Goal: Information Seeking & Learning: Find specific fact

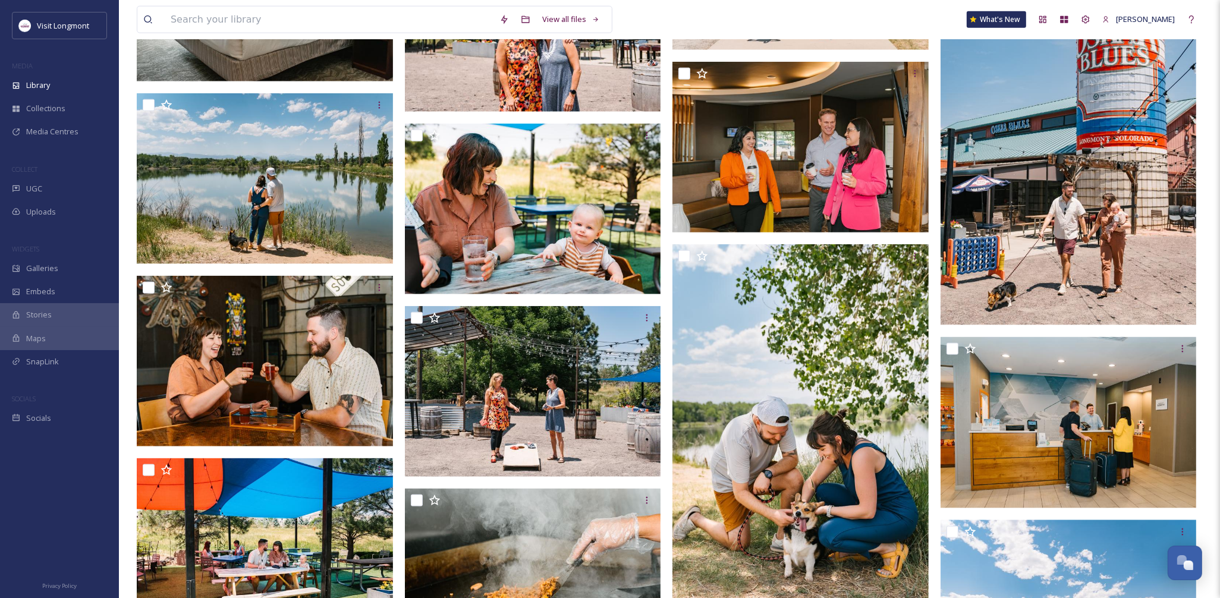
scroll to position [128, 0]
click at [193, 15] on input at bounding box center [329, 20] width 329 height 26
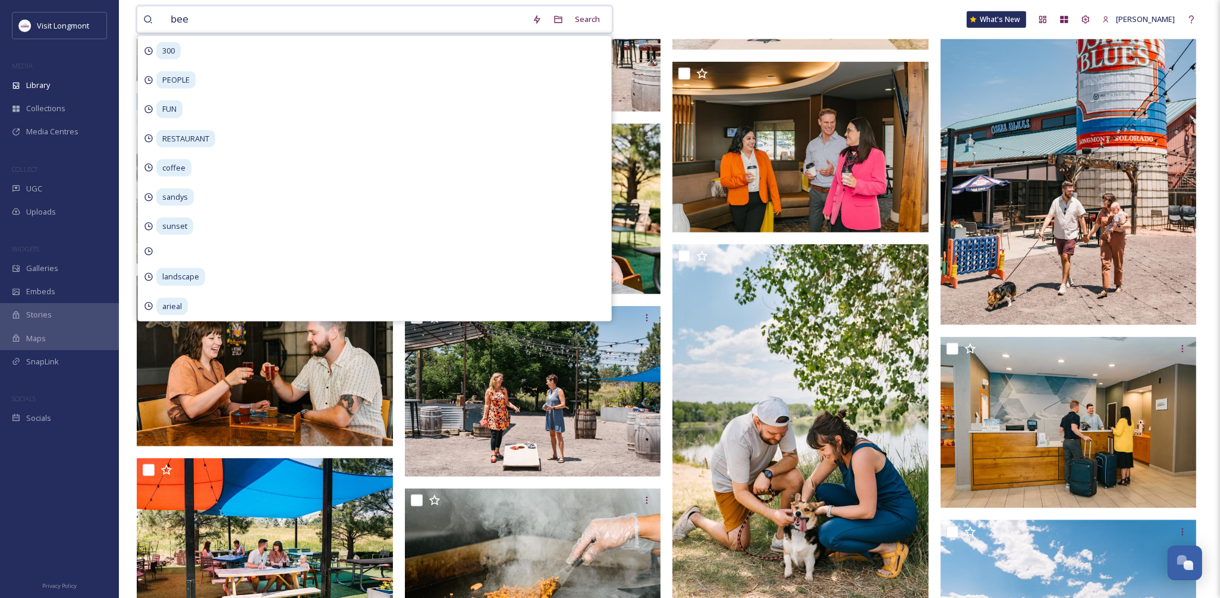
type input "beer"
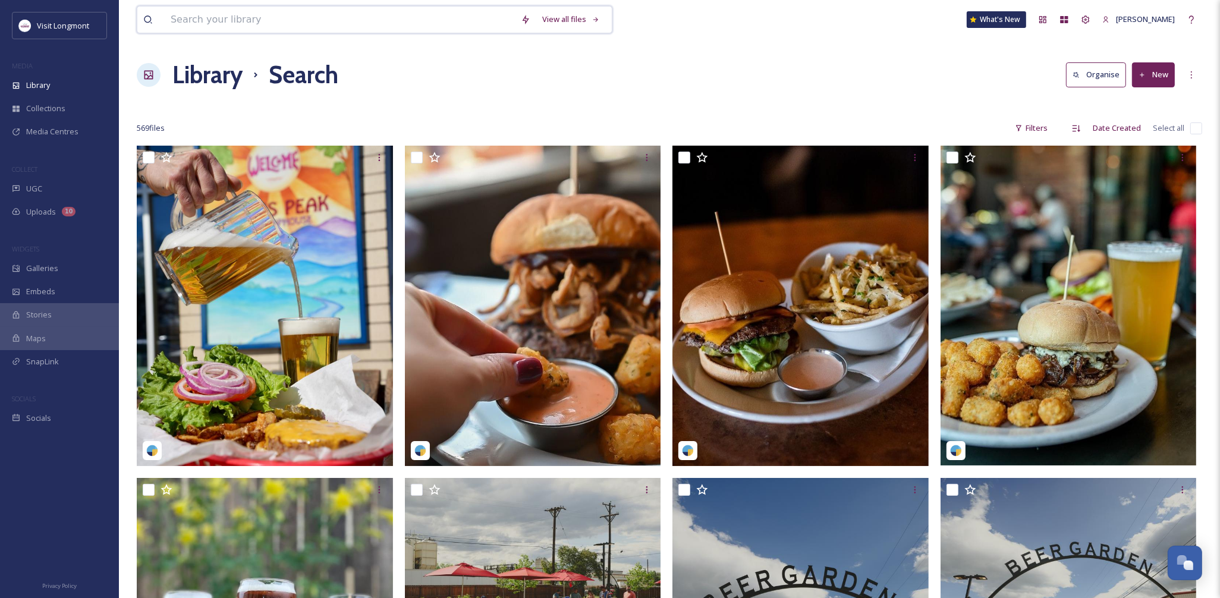
click at [203, 24] on input at bounding box center [340, 20] width 350 height 26
type input "theatre"
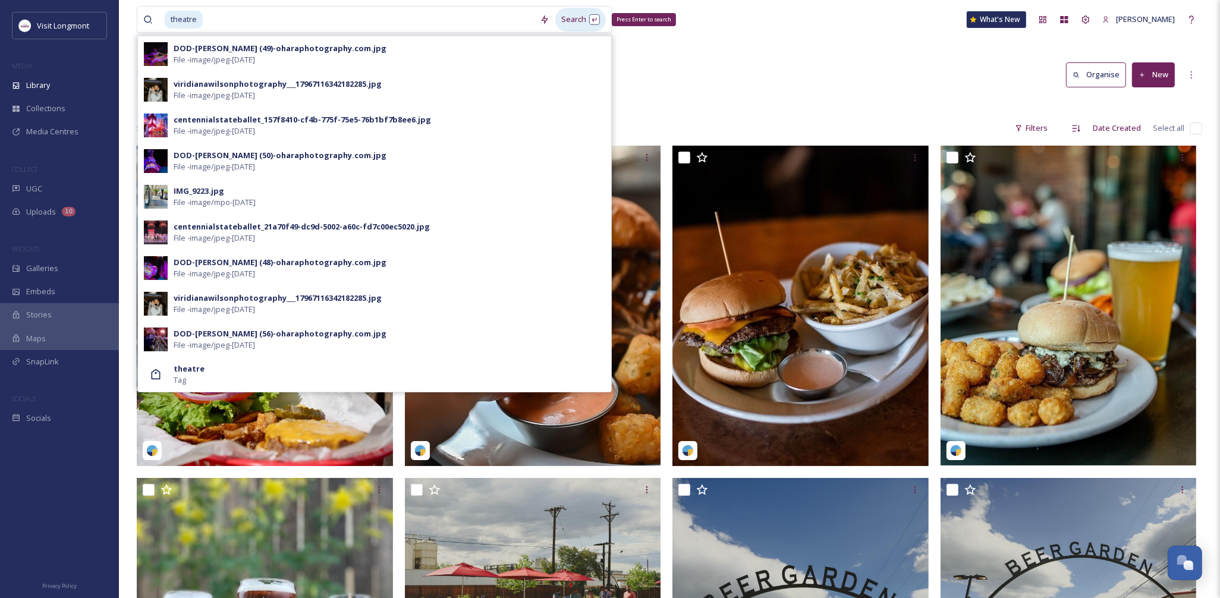
click at [575, 17] on div "Search Press Enter to search" at bounding box center [580, 19] width 51 height 23
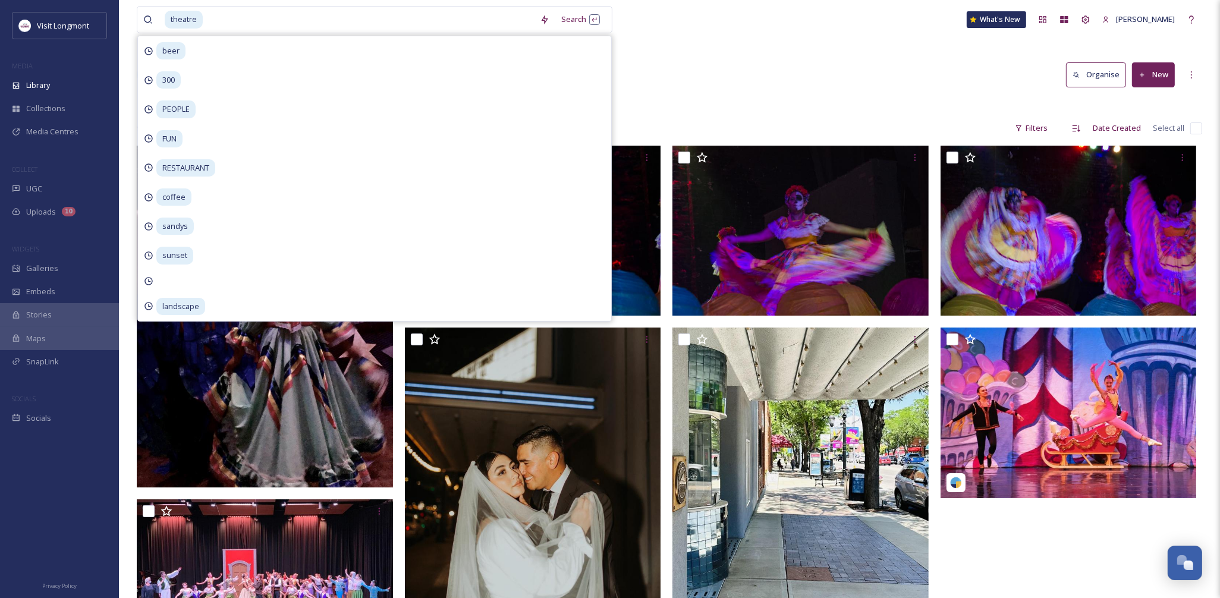
click at [749, 81] on div "Library Search Organise New" at bounding box center [669, 75] width 1065 height 36
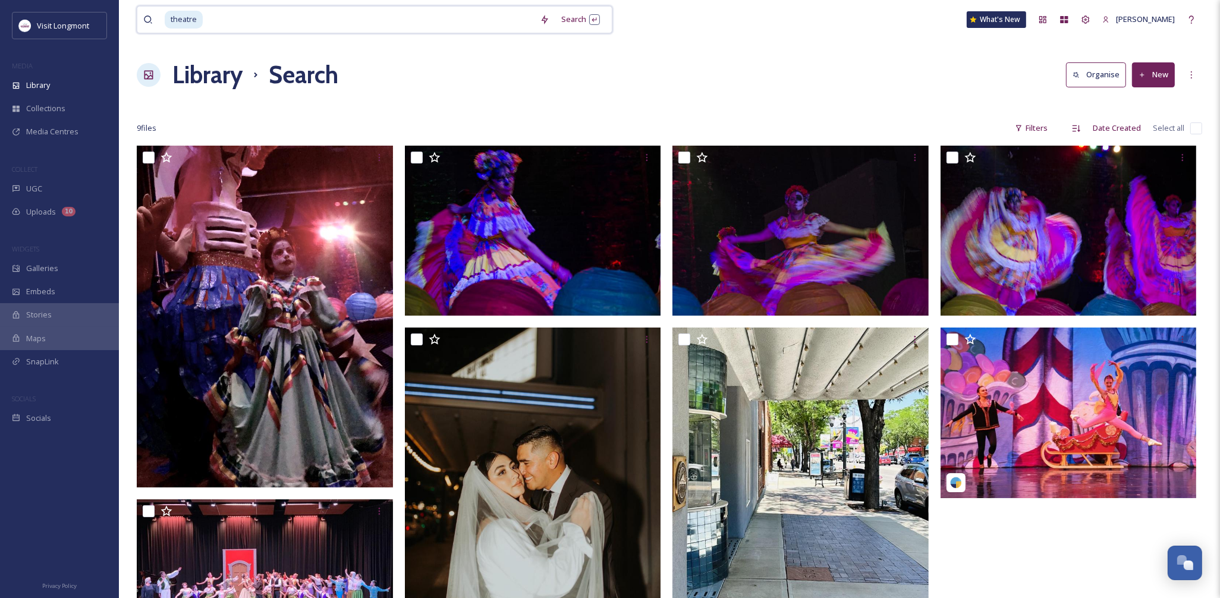
click at [225, 21] on input at bounding box center [369, 20] width 330 height 26
type input "t"
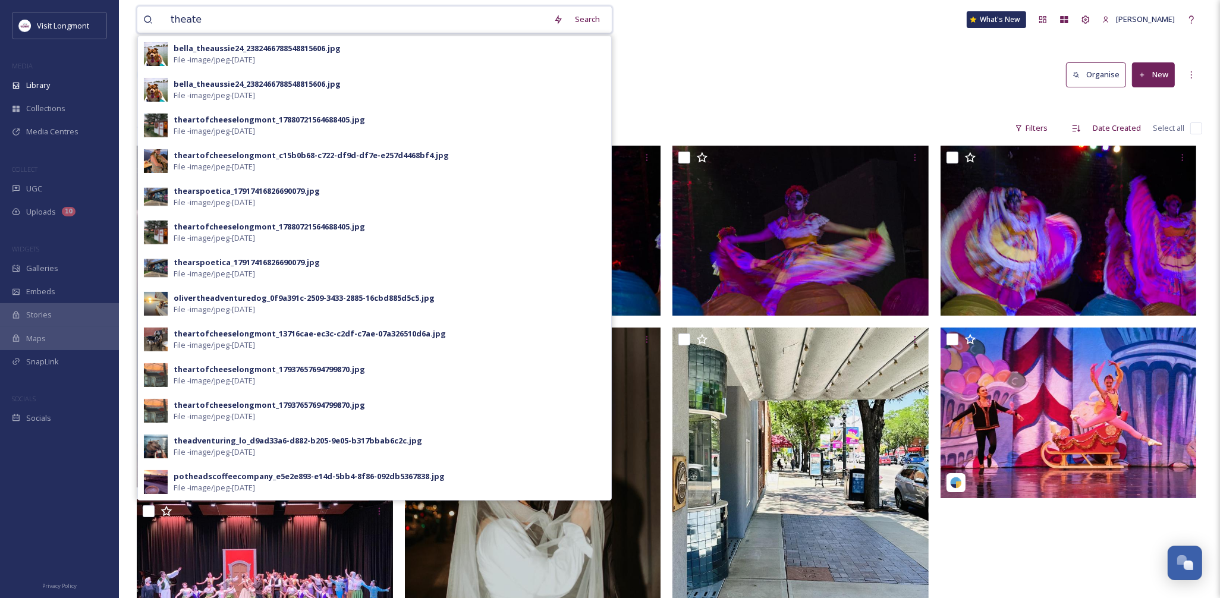
type input "theater"
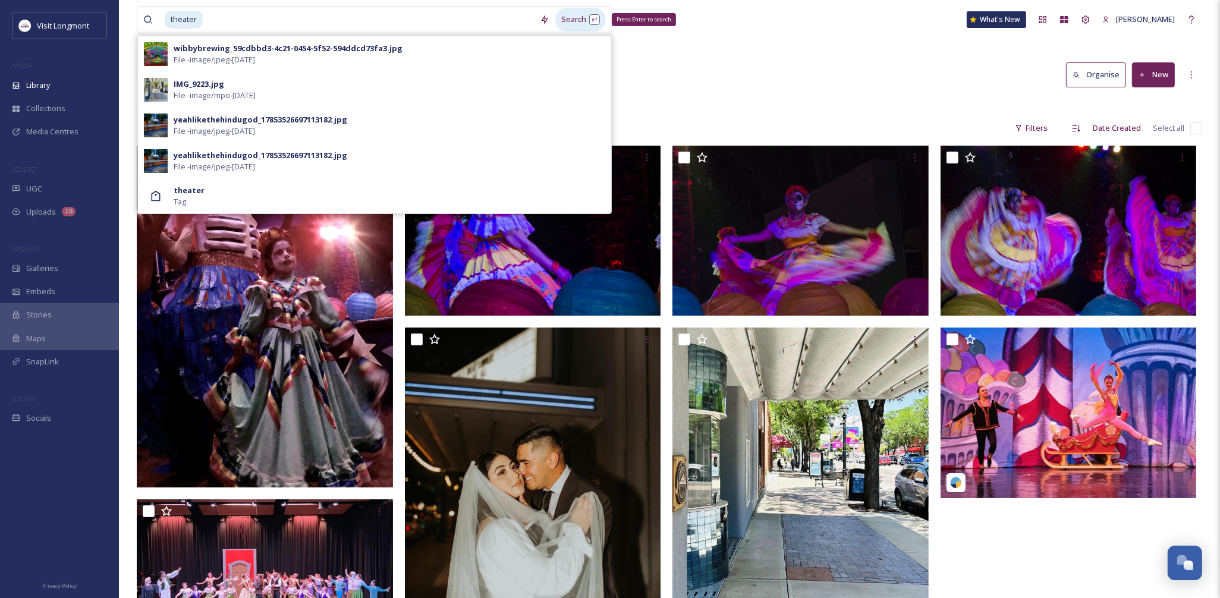
click at [563, 18] on div "Search Press Enter to search" at bounding box center [580, 19] width 51 height 23
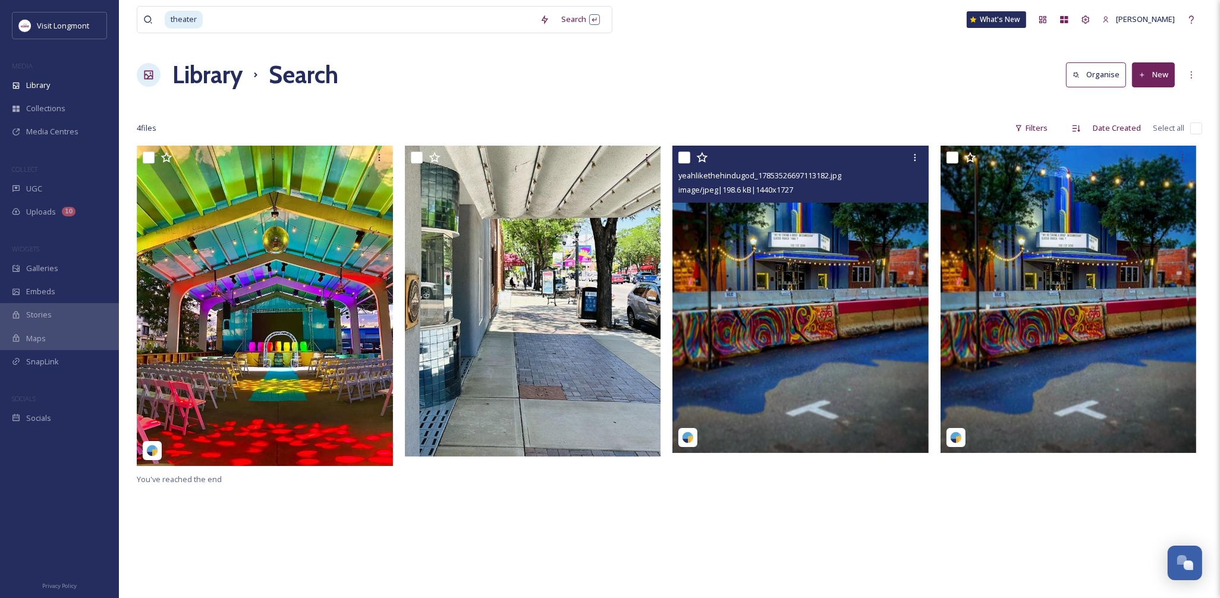
click at [802, 253] on img at bounding box center [800, 299] width 256 height 307
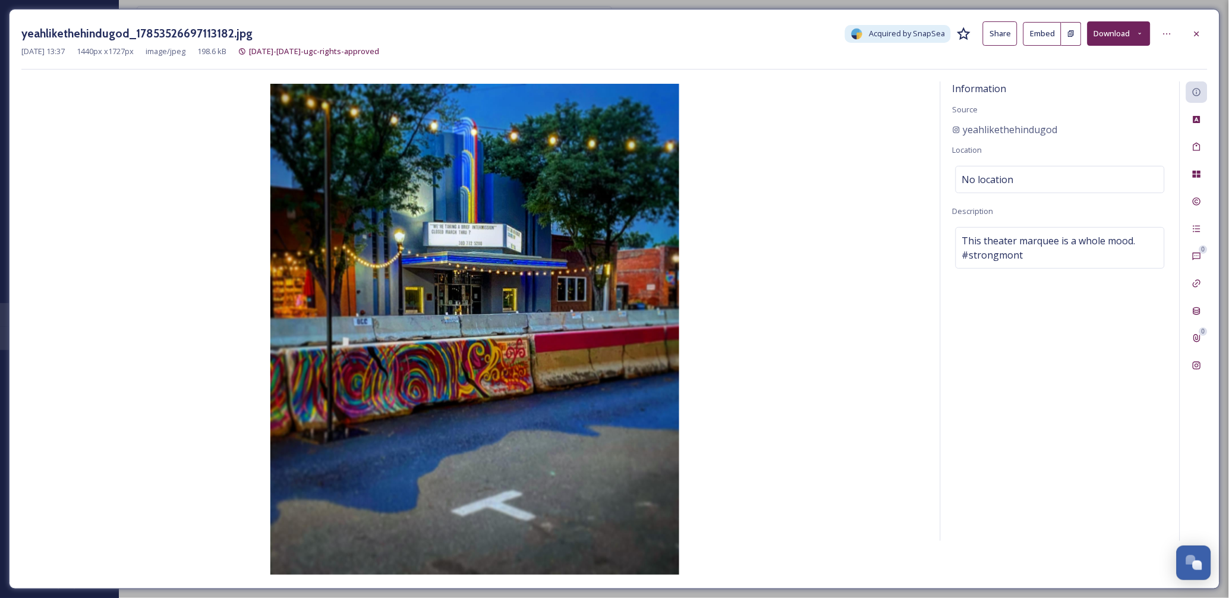
click at [475, 251] on img at bounding box center [474, 329] width 907 height 491
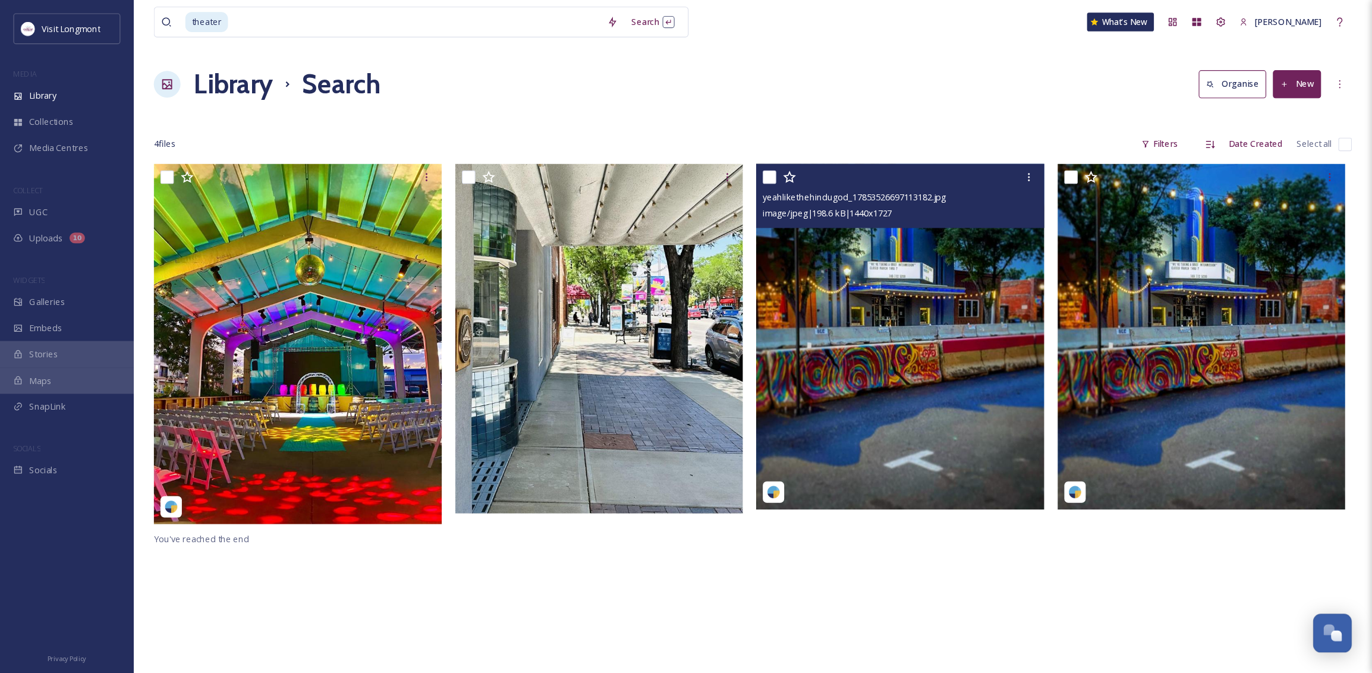
scroll to position [128, 0]
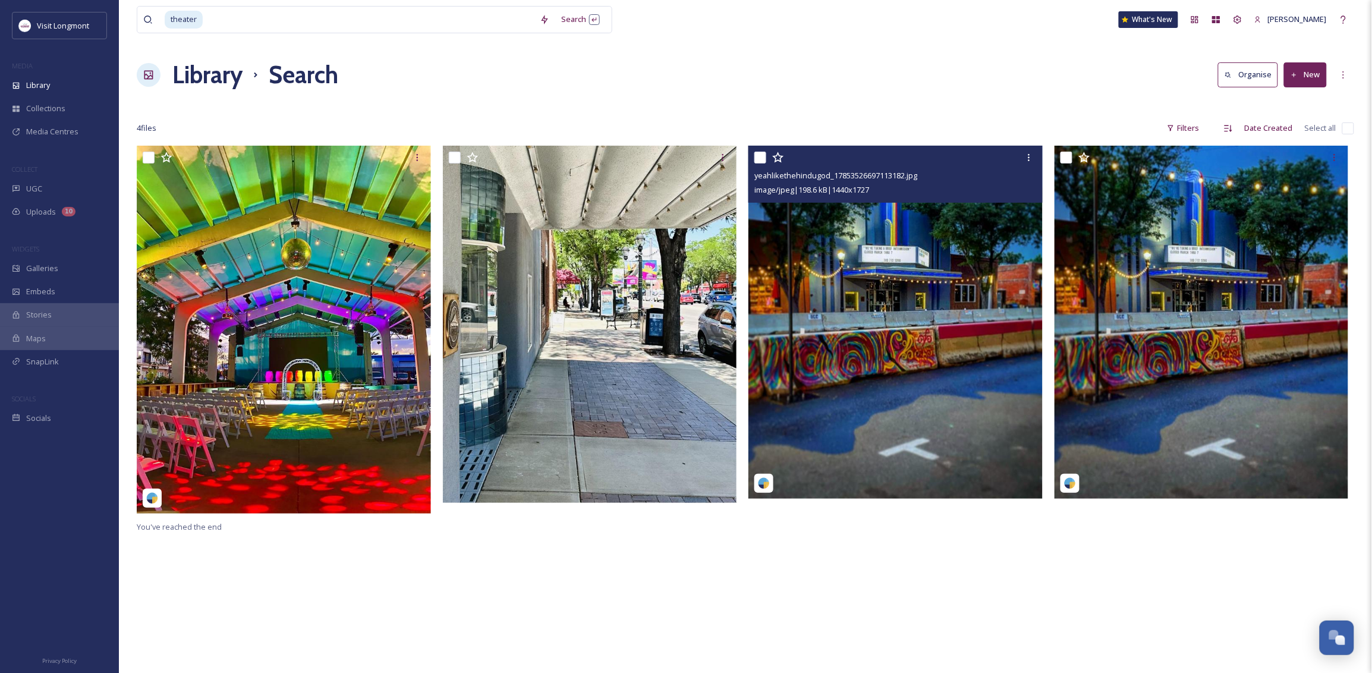
click at [903, 309] on img at bounding box center [895, 322] width 294 height 352
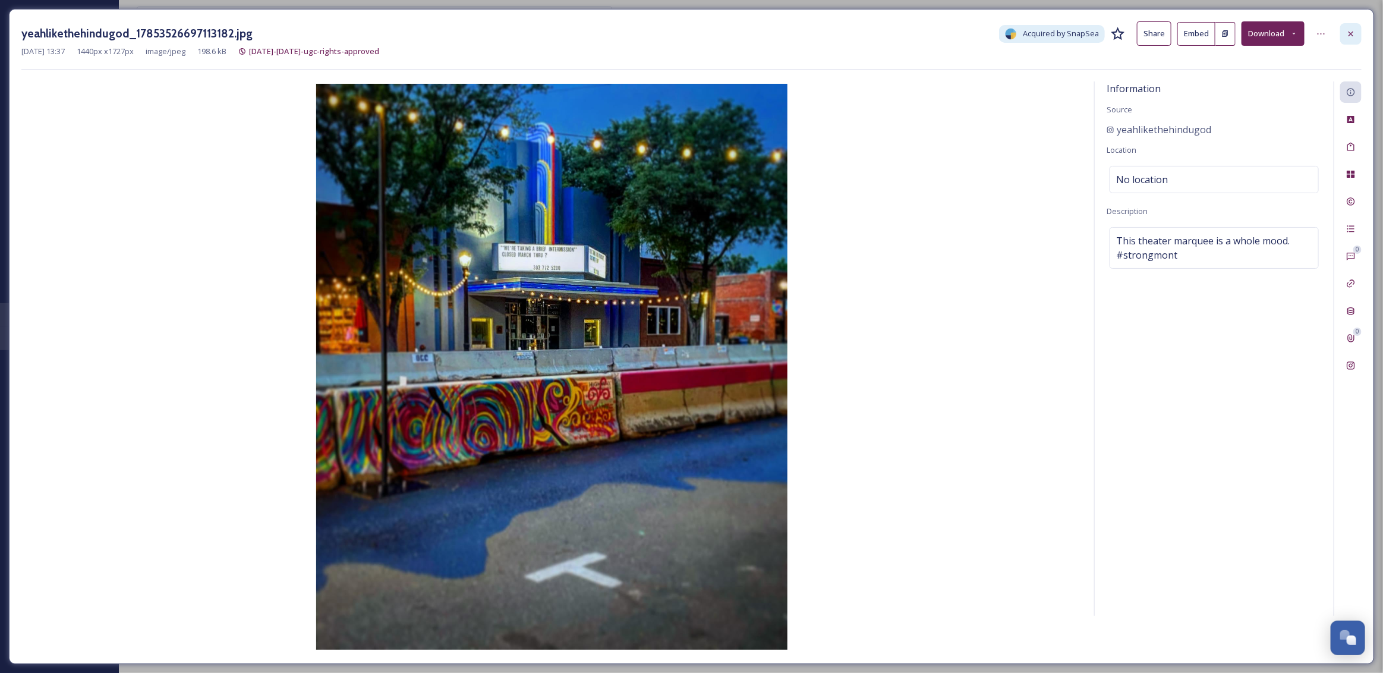
click at [1229, 34] on icon at bounding box center [1351, 34] width 10 height 10
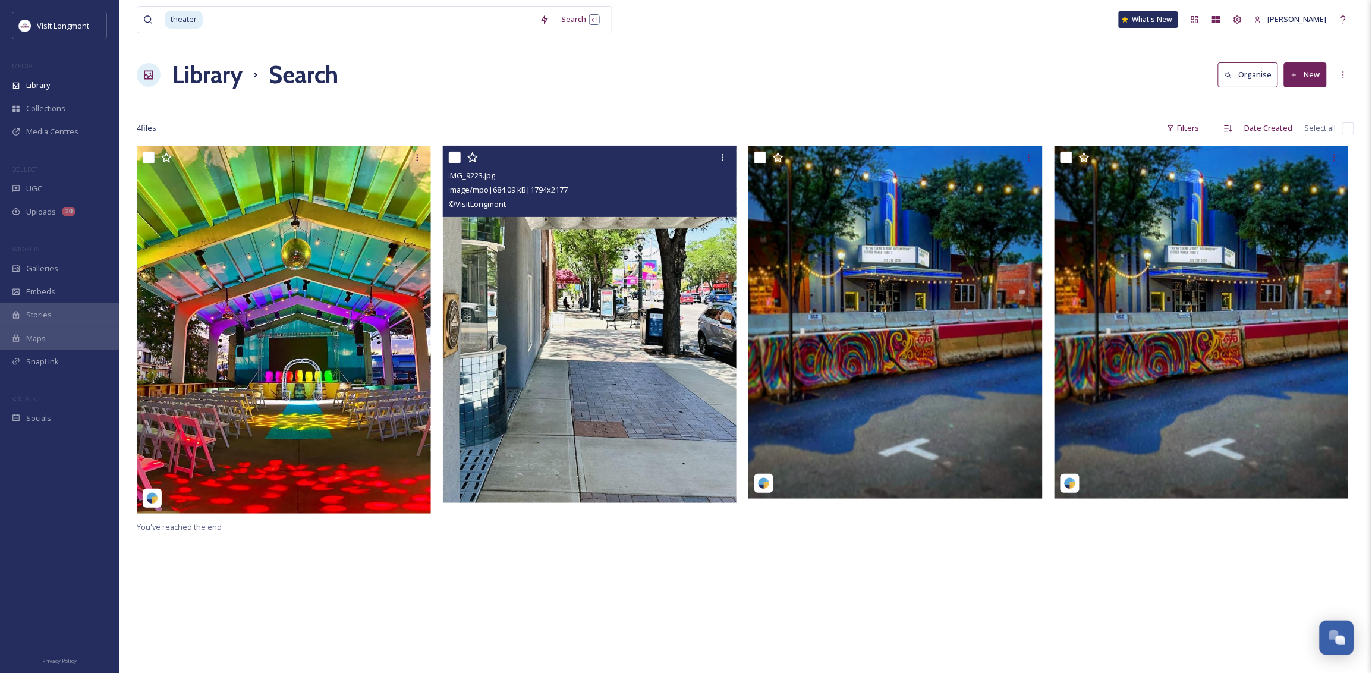
click at [571, 339] on img at bounding box center [590, 324] width 294 height 357
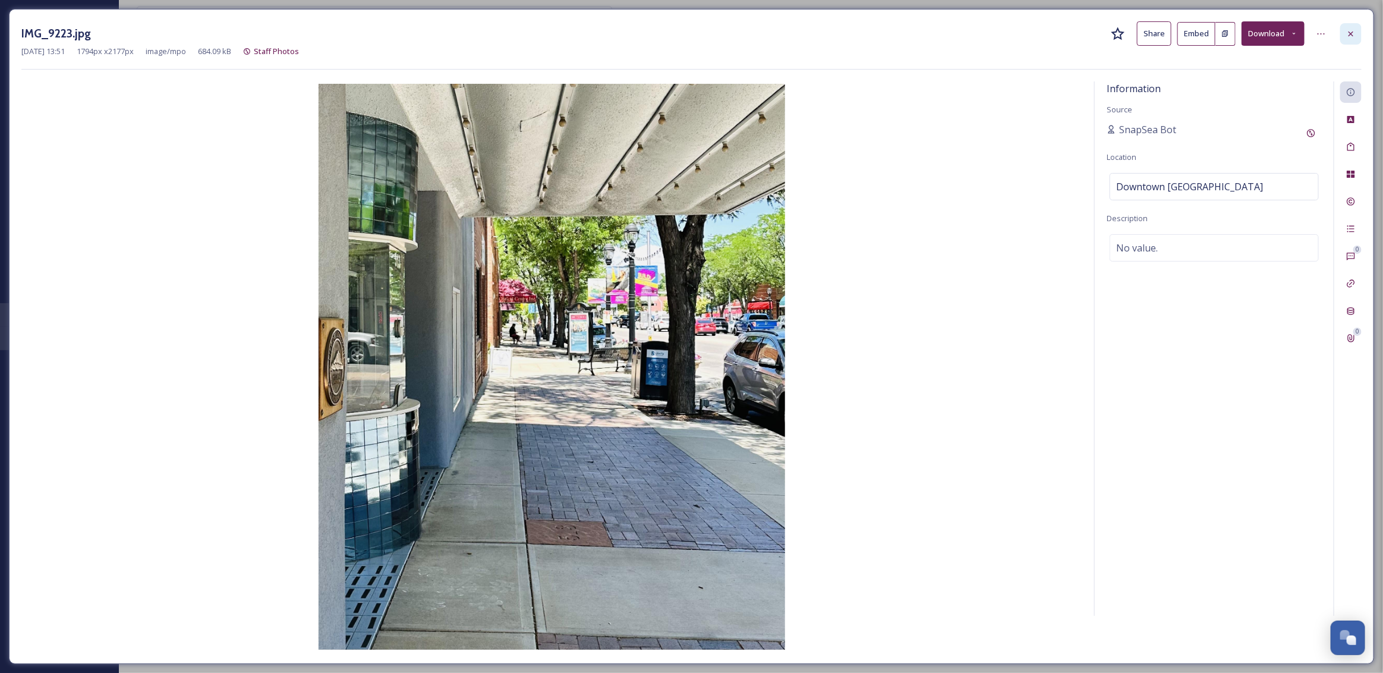
click at [1229, 34] on icon at bounding box center [1351, 34] width 10 height 10
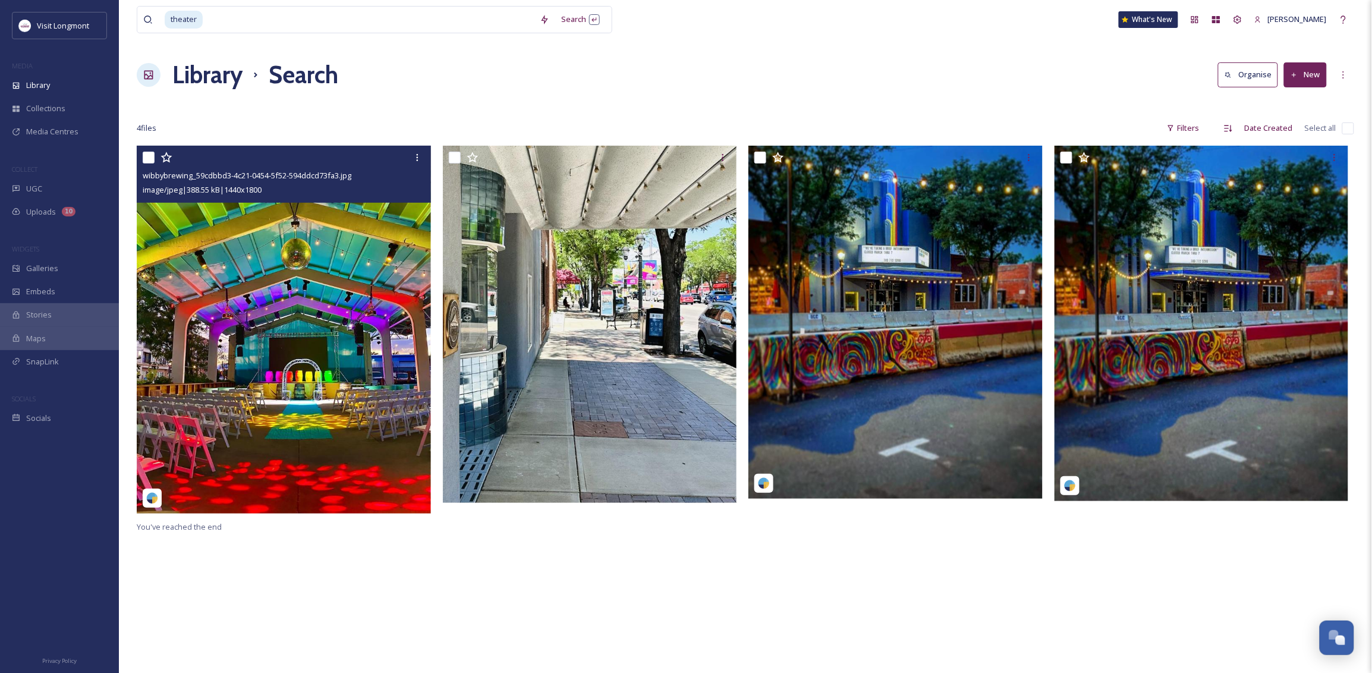
click at [266, 361] on img at bounding box center [284, 330] width 294 height 368
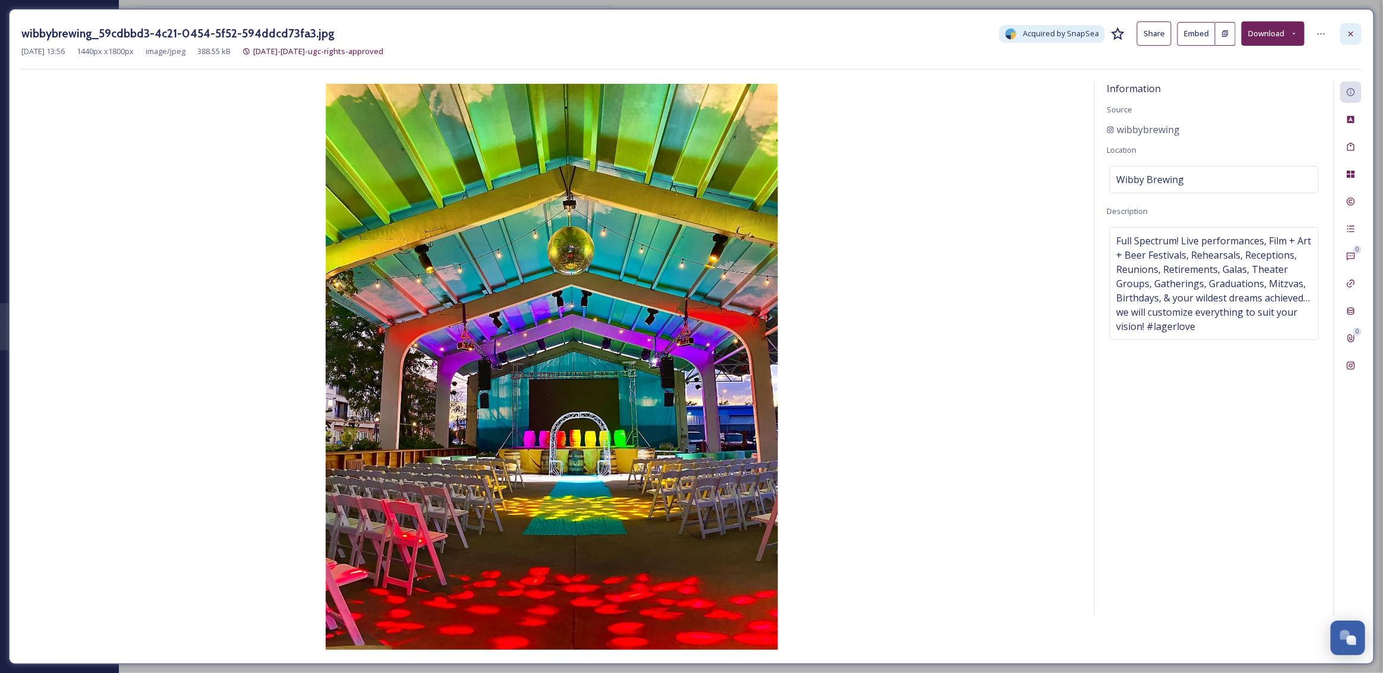
click at [1229, 32] on icon at bounding box center [1351, 34] width 10 height 10
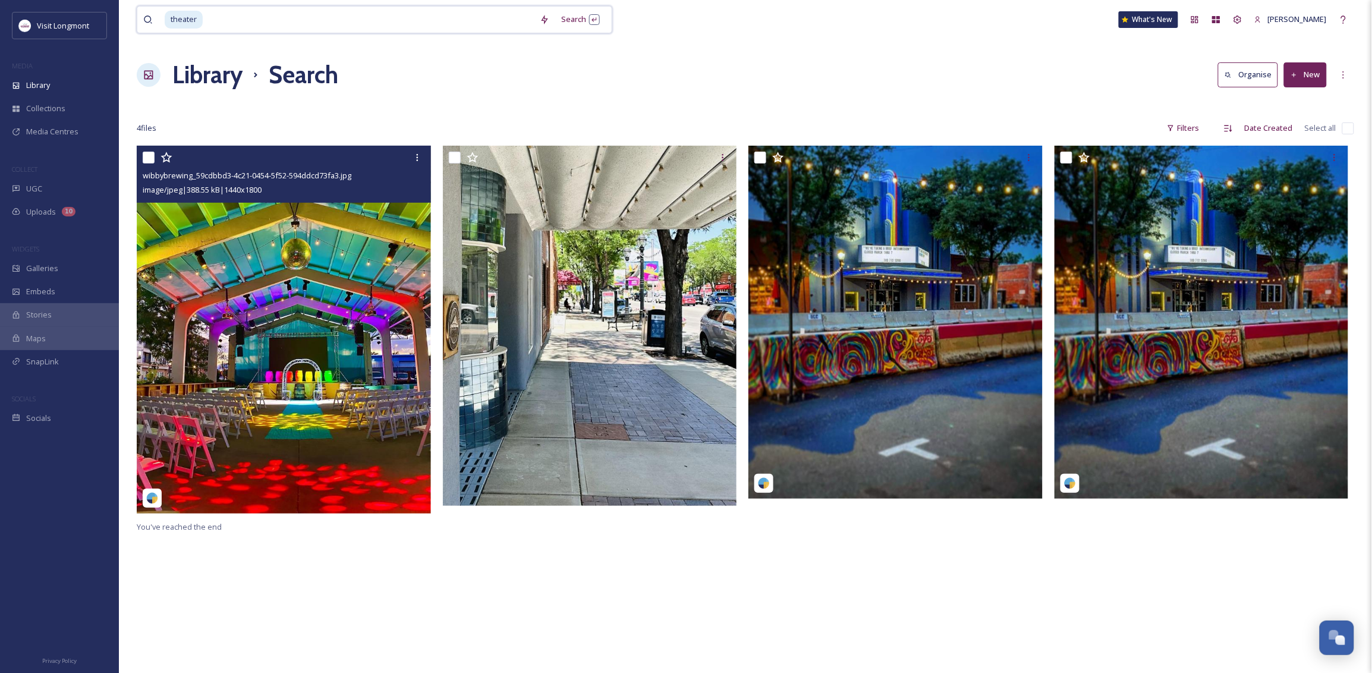
click at [212, 20] on input at bounding box center [369, 20] width 330 height 26
drag, startPoint x: 223, startPoint y: 20, endPoint x: 181, endPoint y: 20, distance: 41.6
click at [181, 20] on div "theater" at bounding box center [349, 20] width 369 height 26
type input "t"
